Goal: Navigation & Orientation: Find specific page/section

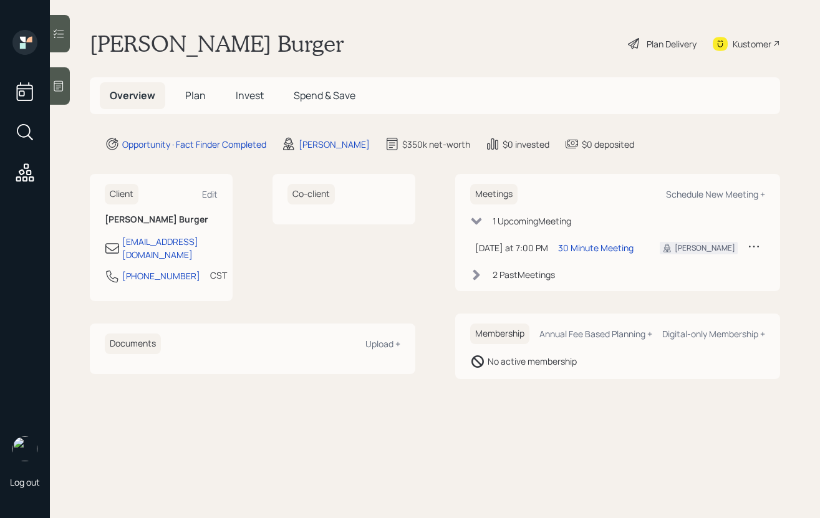
click at [61, 97] on div at bounding box center [60, 85] width 20 height 37
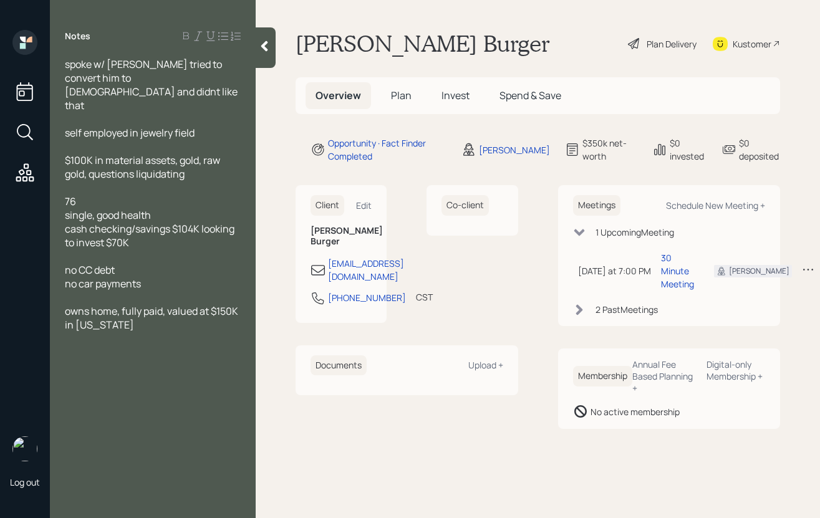
click at [269, 44] on icon at bounding box center [264, 46] width 12 height 12
